Goal: Information Seeking & Learning: Learn about a topic

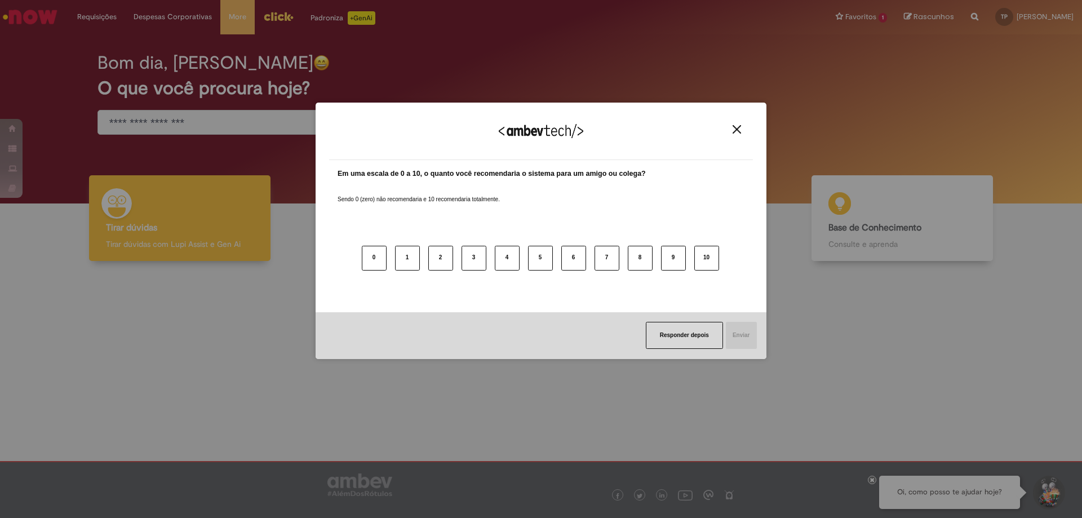
click at [732, 129] on button "Close" at bounding box center [736, 130] width 15 height 10
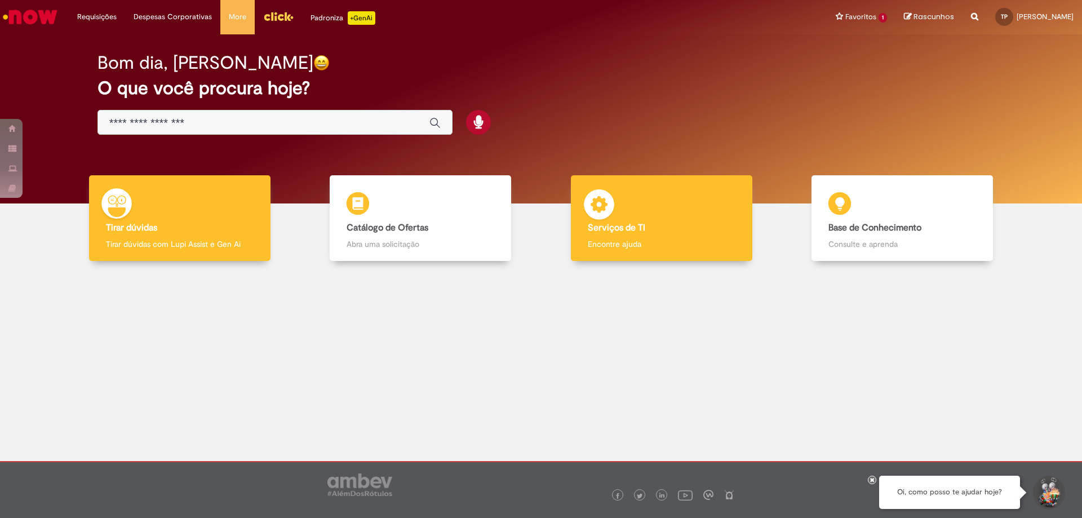
click at [729, 235] on div "Serviços de TI Serviços de TI Encontre ajuda" at bounding box center [662, 218] width 182 height 86
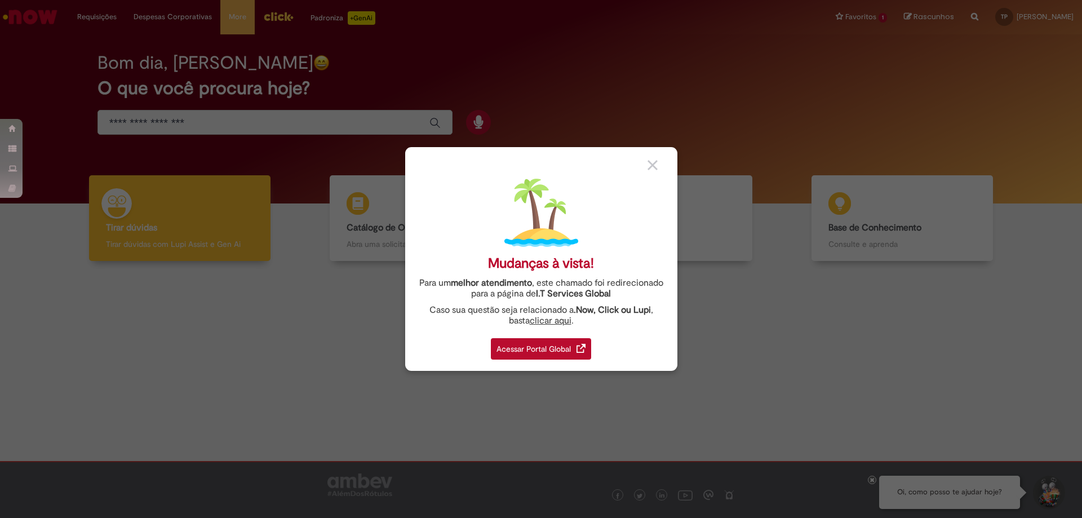
drag, startPoint x: 644, startPoint y: 162, endPoint x: 652, endPoint y: 183, distance: 23.0
click at [645, 170] on div "Mudanças à vista! Para um melhor atendimento , este chamado foi redirecionado p…" at bounding box center [541, 259] width 272 height 224
click at [658, 164] on div at bounding box center [658, 164] width 21 height 12
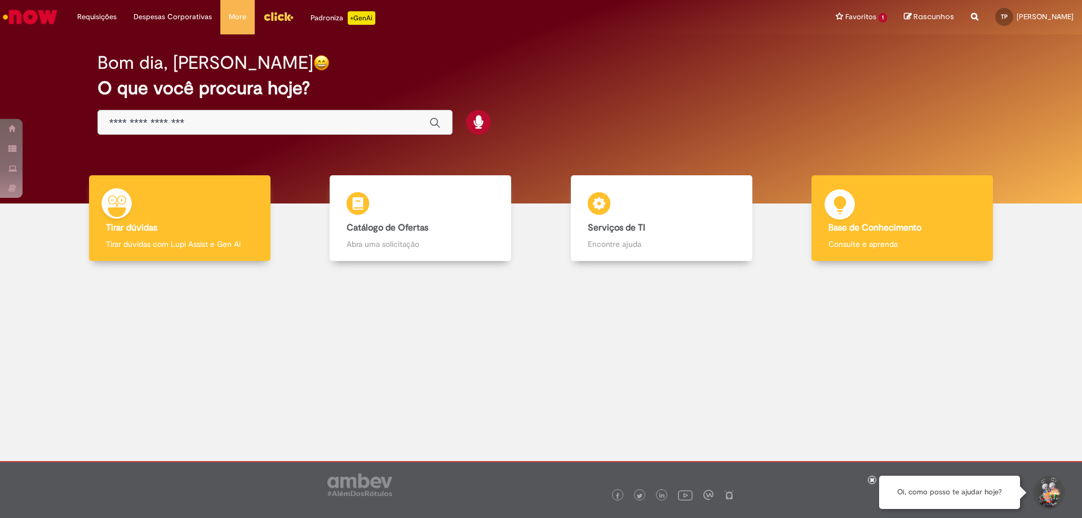
click at [903, 227] on b "Base de Conhecimento" at bounding box center [875, 227] width 93 height 11
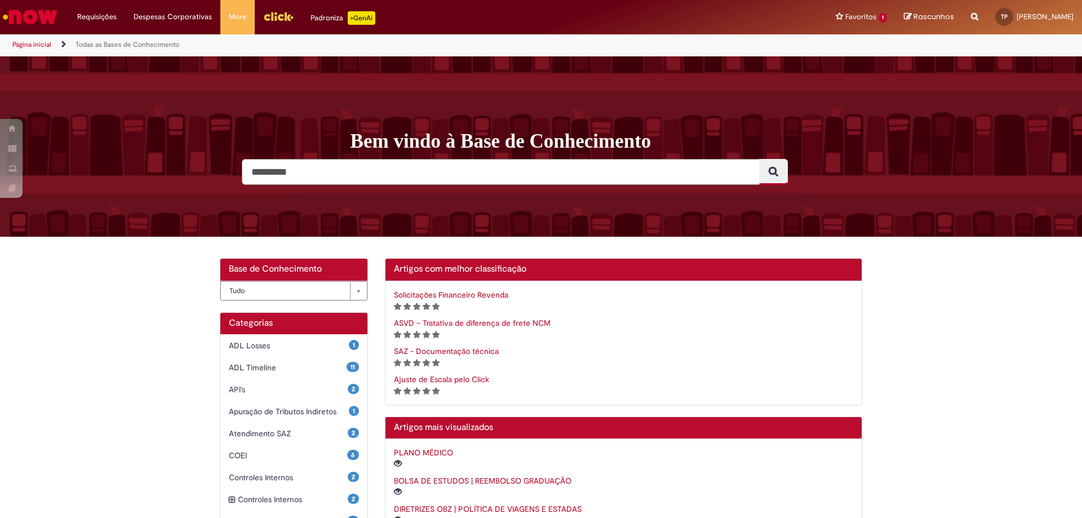
scroll to position [169, 0]
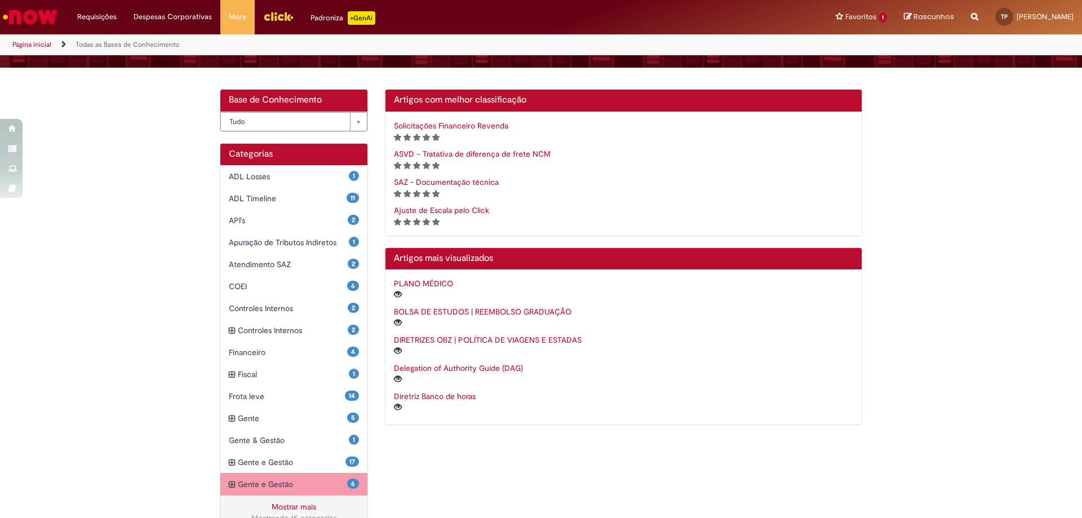
click at [304, 489] on span "Gente e Gestão Itens" at bounding box center [292, 484] width 109 height 11
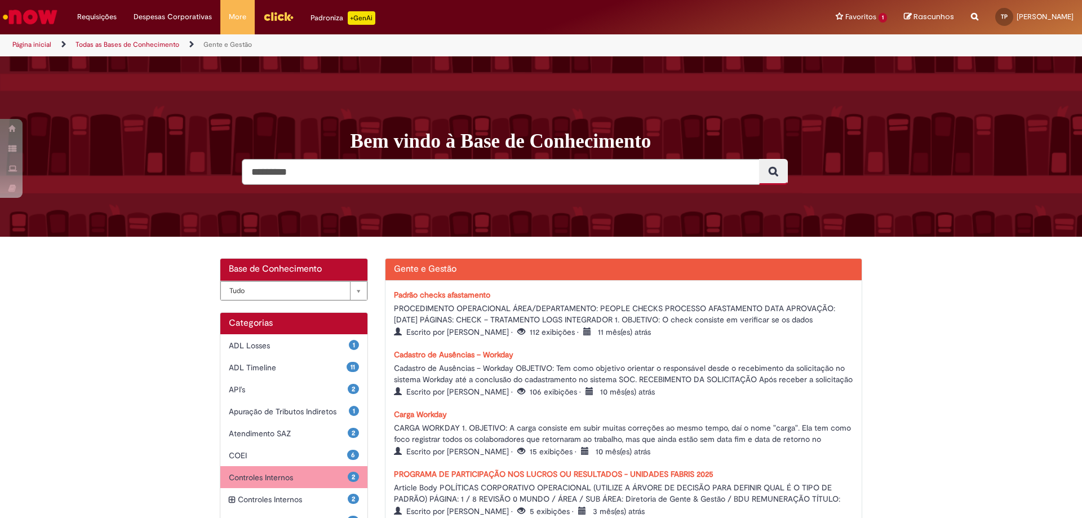
scroll to position [113, 0]
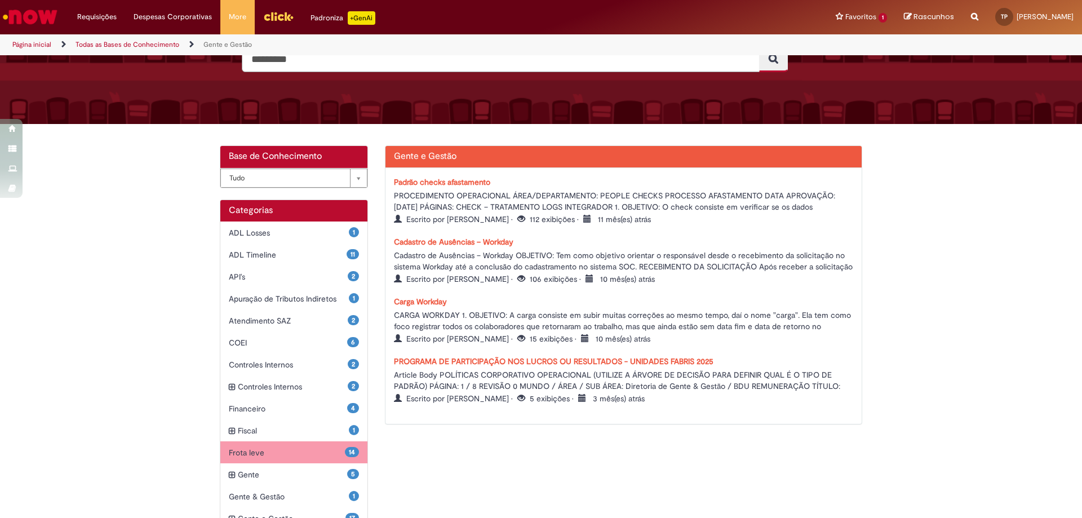
click at [286, 457] on span "Frota leve Itens" at bounding box center [287, 452] width 116 height 11
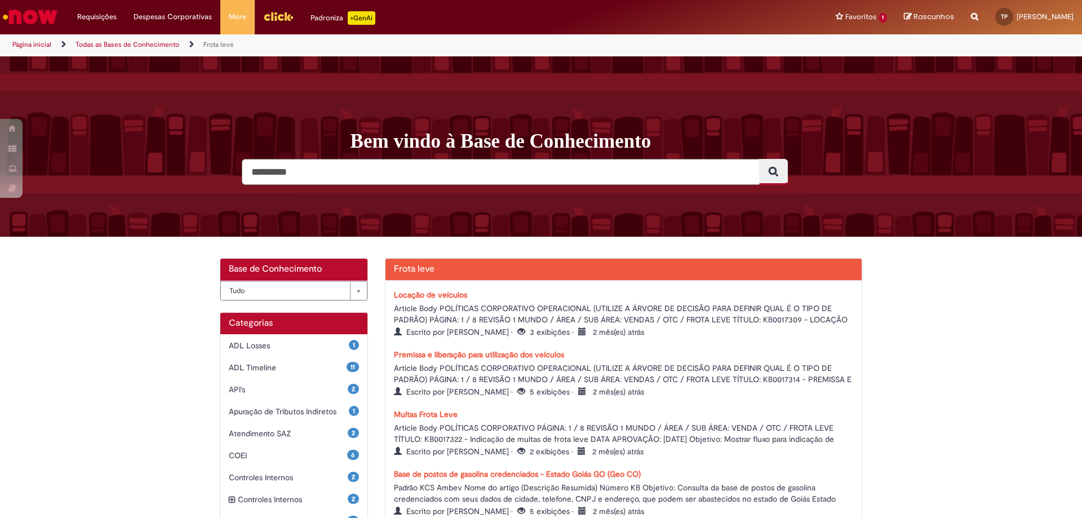
click at [428, 293] on link "Locação de veículos" at bounding box center [430, 295] width 73 height 10
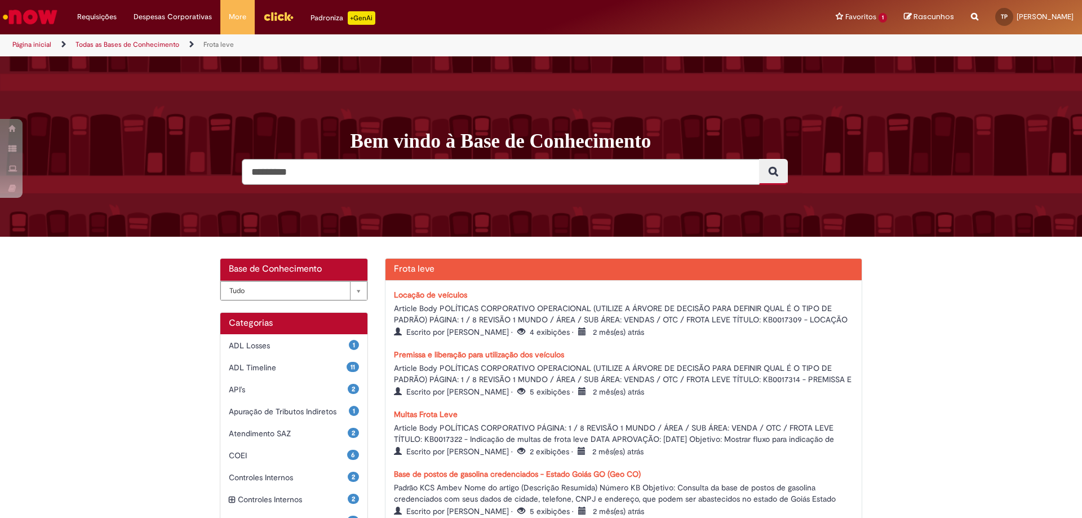
scroll to position [225, 0]
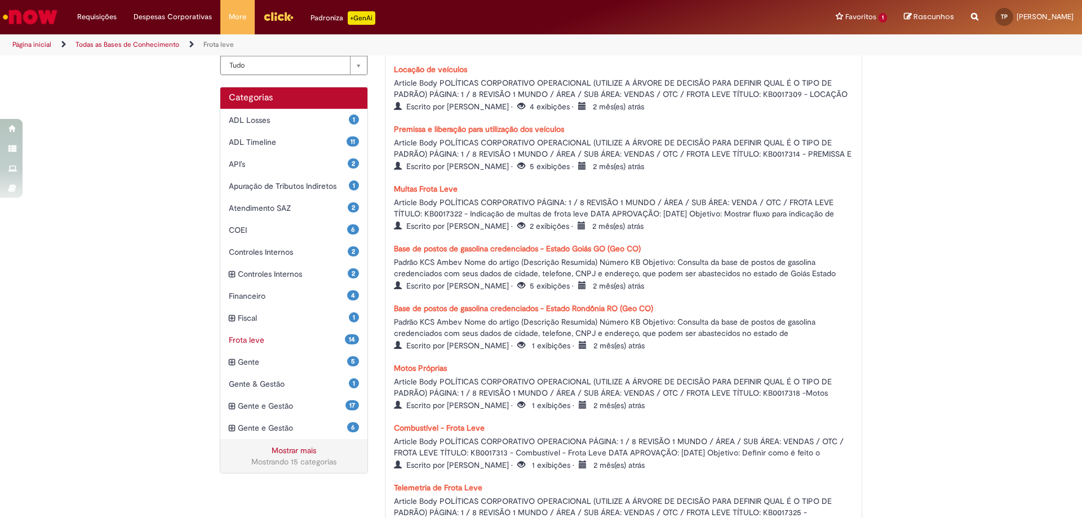
click at [303, 456] on div "Mostrar mais Mostrando 15 categorias" at bounding box center [293, 456] width 147 height 34
click at [297, 452] on link "Mostrar mais" at bounding box center [294, 450] width 45 height 10
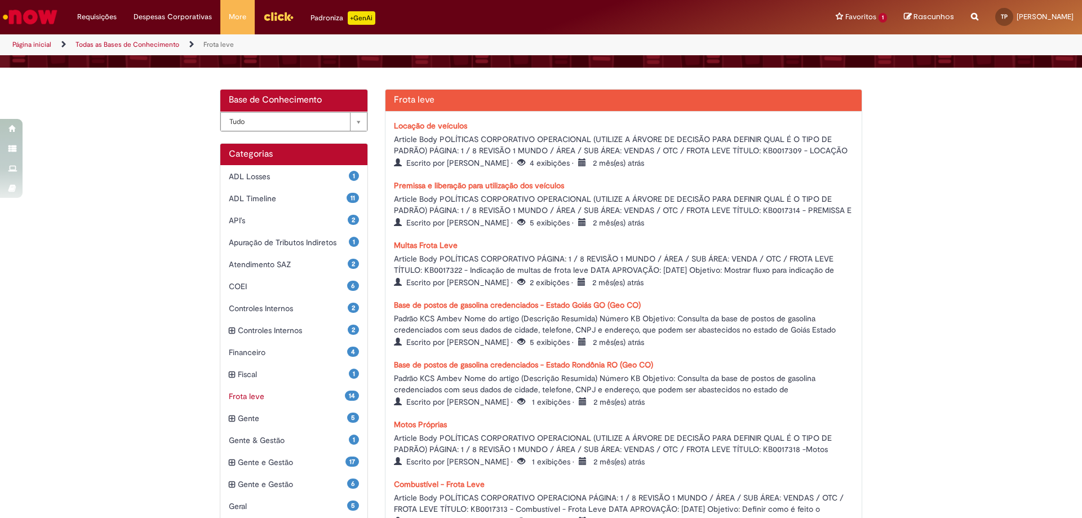
scroll to position [113, 0]
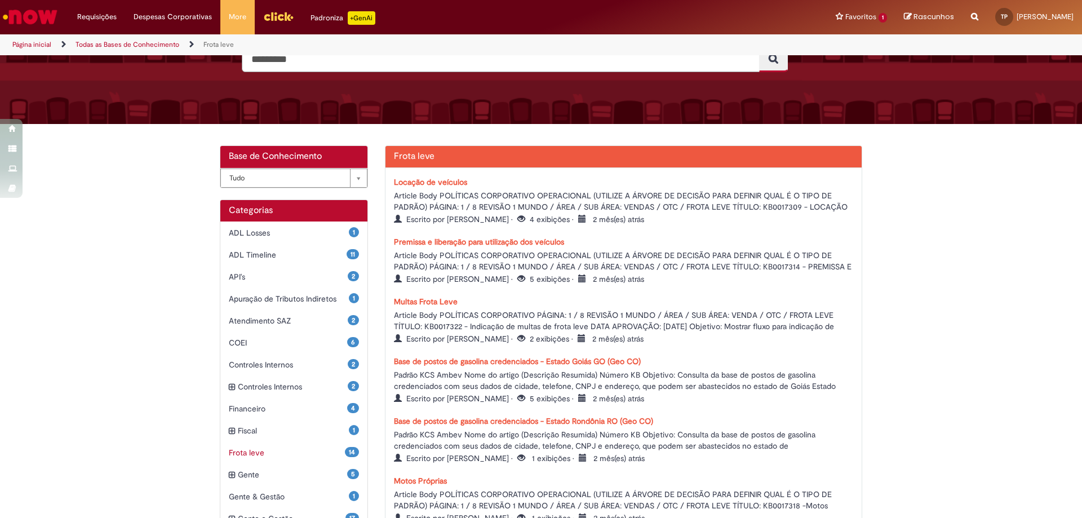
click at [440, 302] on link "Multas Frota Leve" at bounding box center [426, 302] width 64 height 10
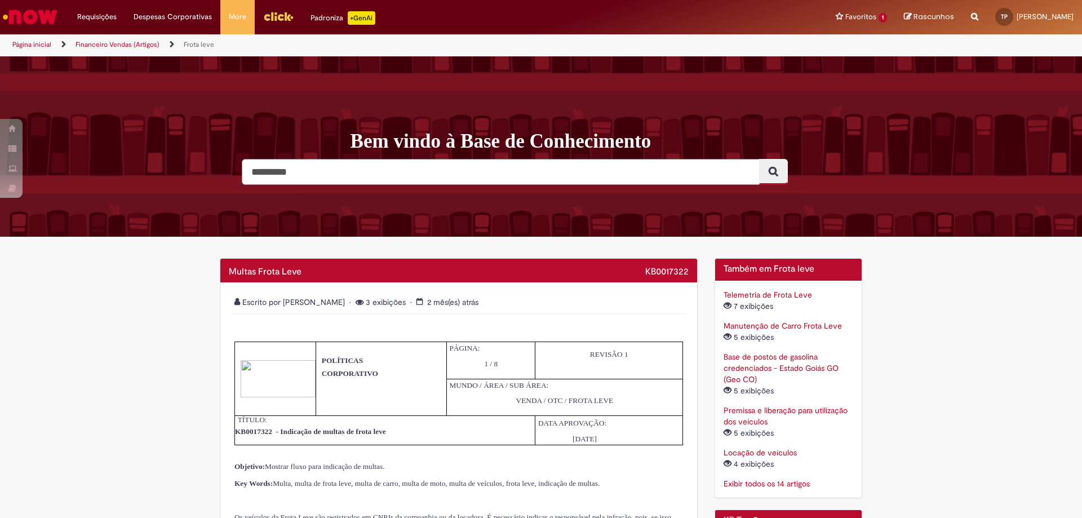
scroll to position [113, 0]
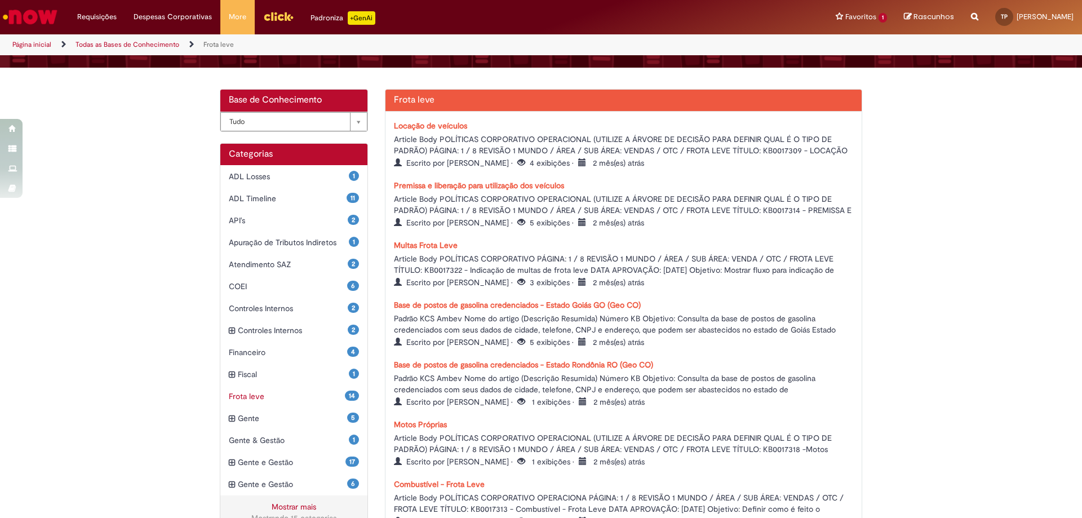
scroll to position [282, 0]
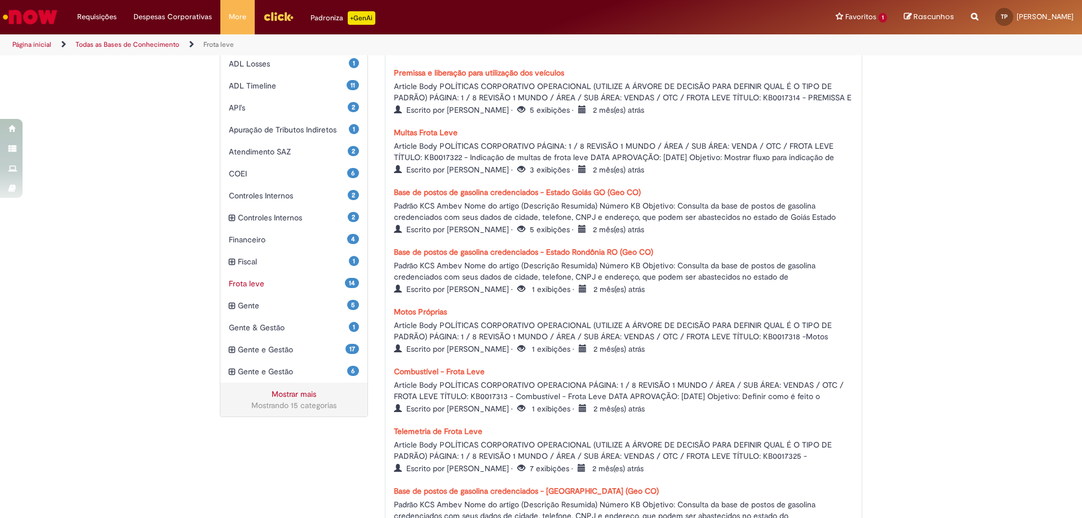
click at [435, 430] on link "Telemetria de Frota Leve" at bounding box center [438, 431] width 89 height 10
